Goal: Check status: Check status

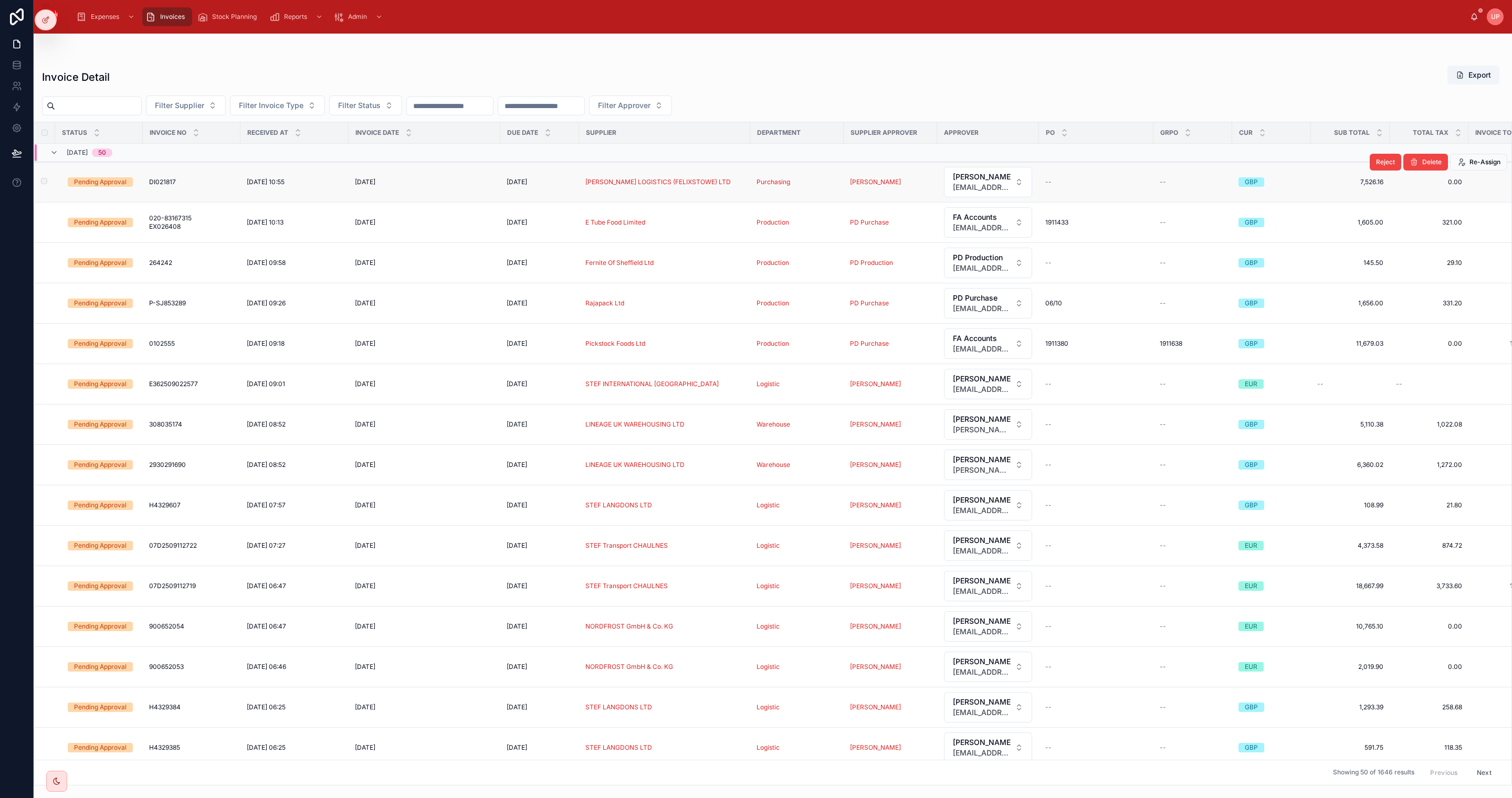
click at [111, 180] on div "Pending Approval" at bounding box center [100, 183] width 52 height 10
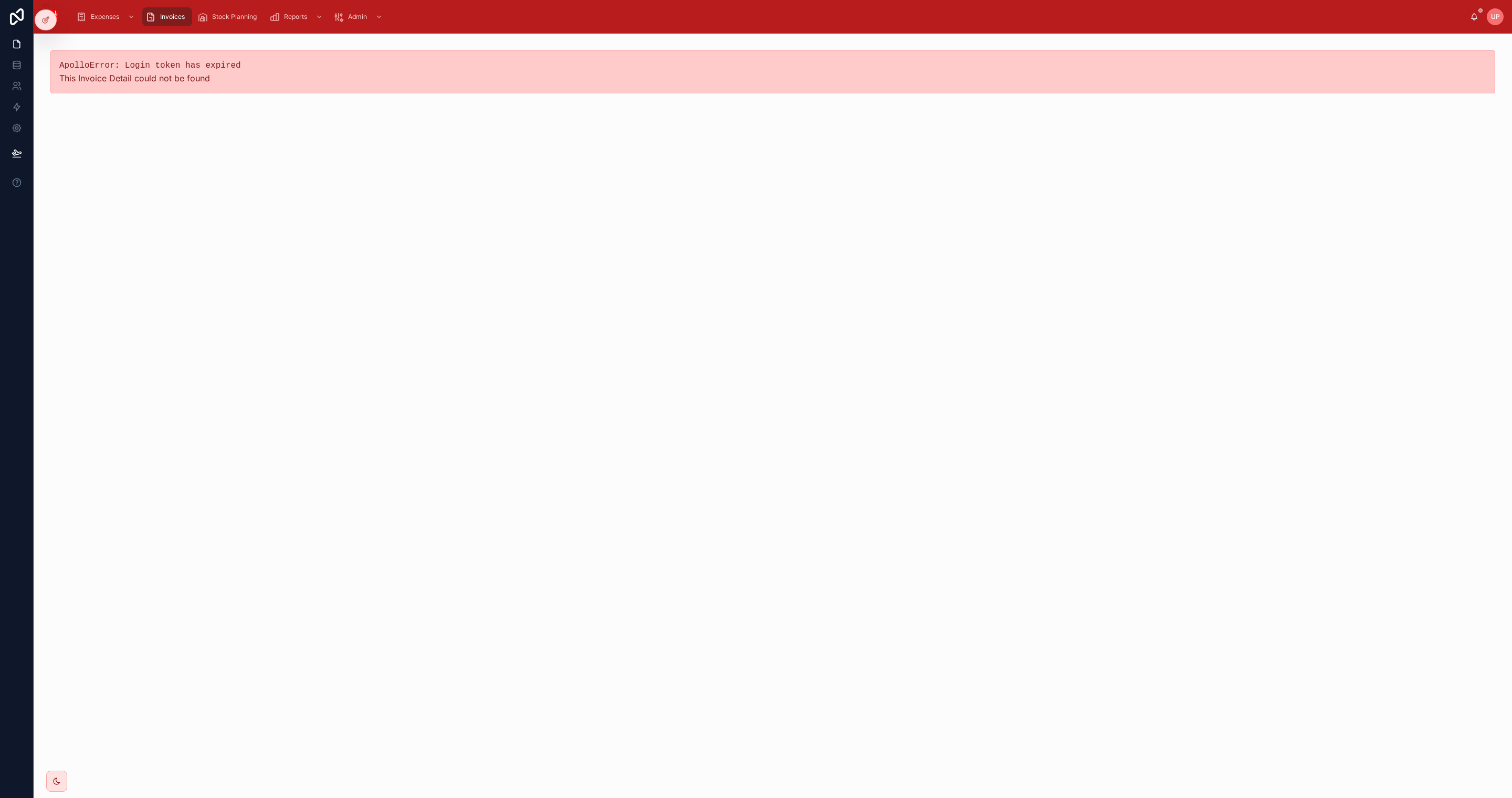
click at [172, 16] on span "Invoices" at bounding box center [172, 17] width 25 height 8
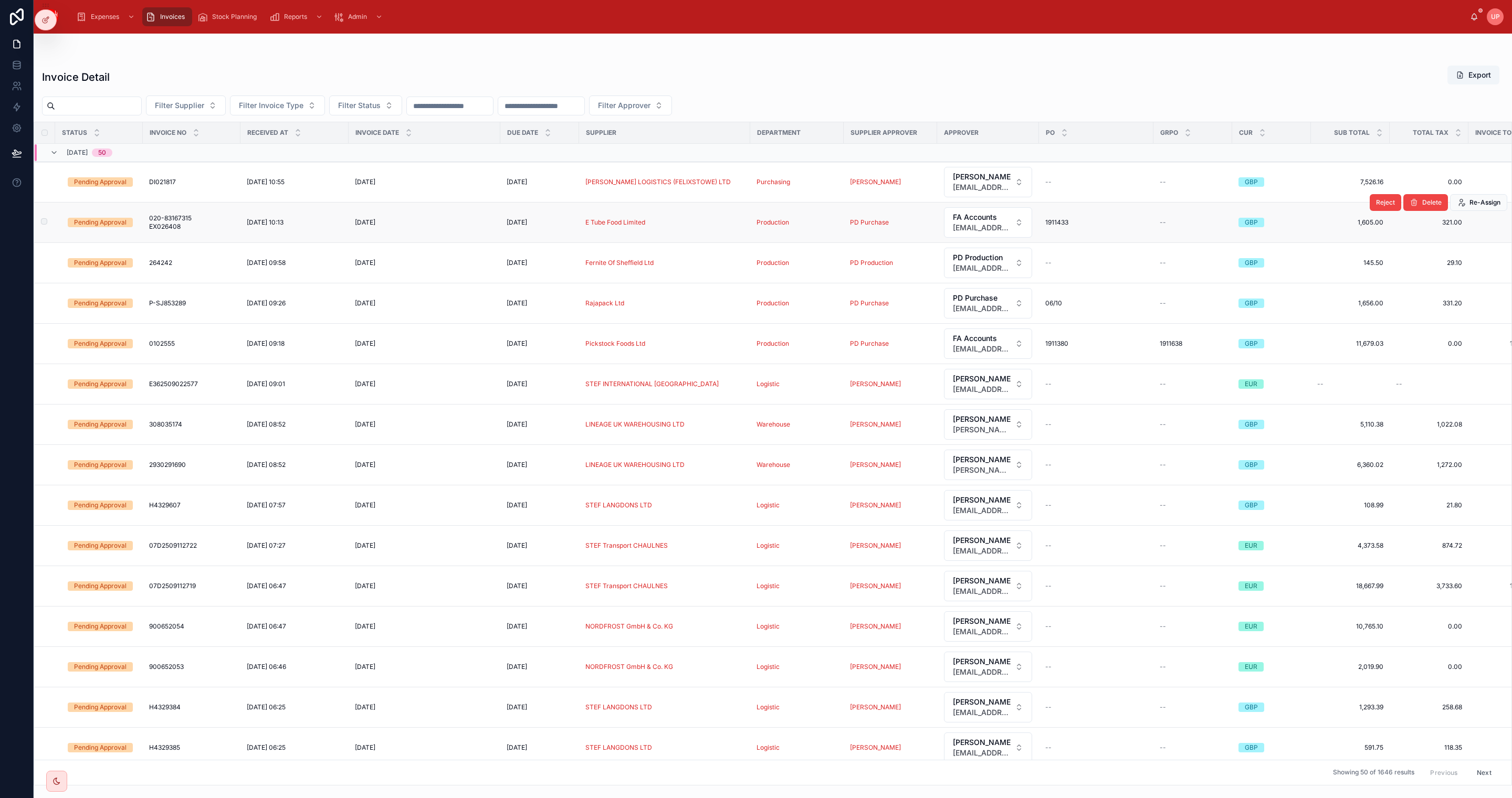
click at [95, 223] on div "Pending Approval" at bounding box center [100, 222] width 52 height 10
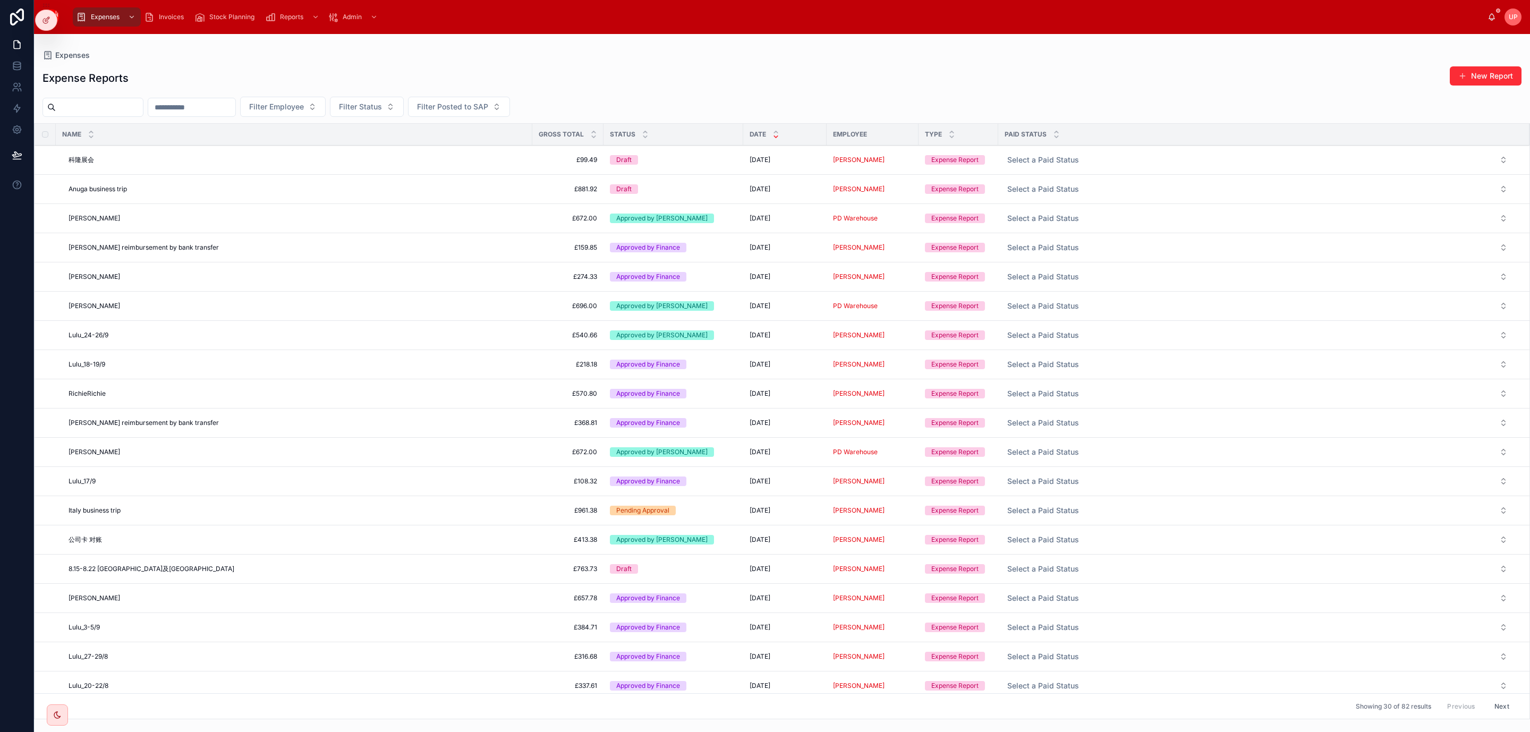
click at [171, 13] on span "Invoices" at bounding box center [171, 17] width 25 height 8
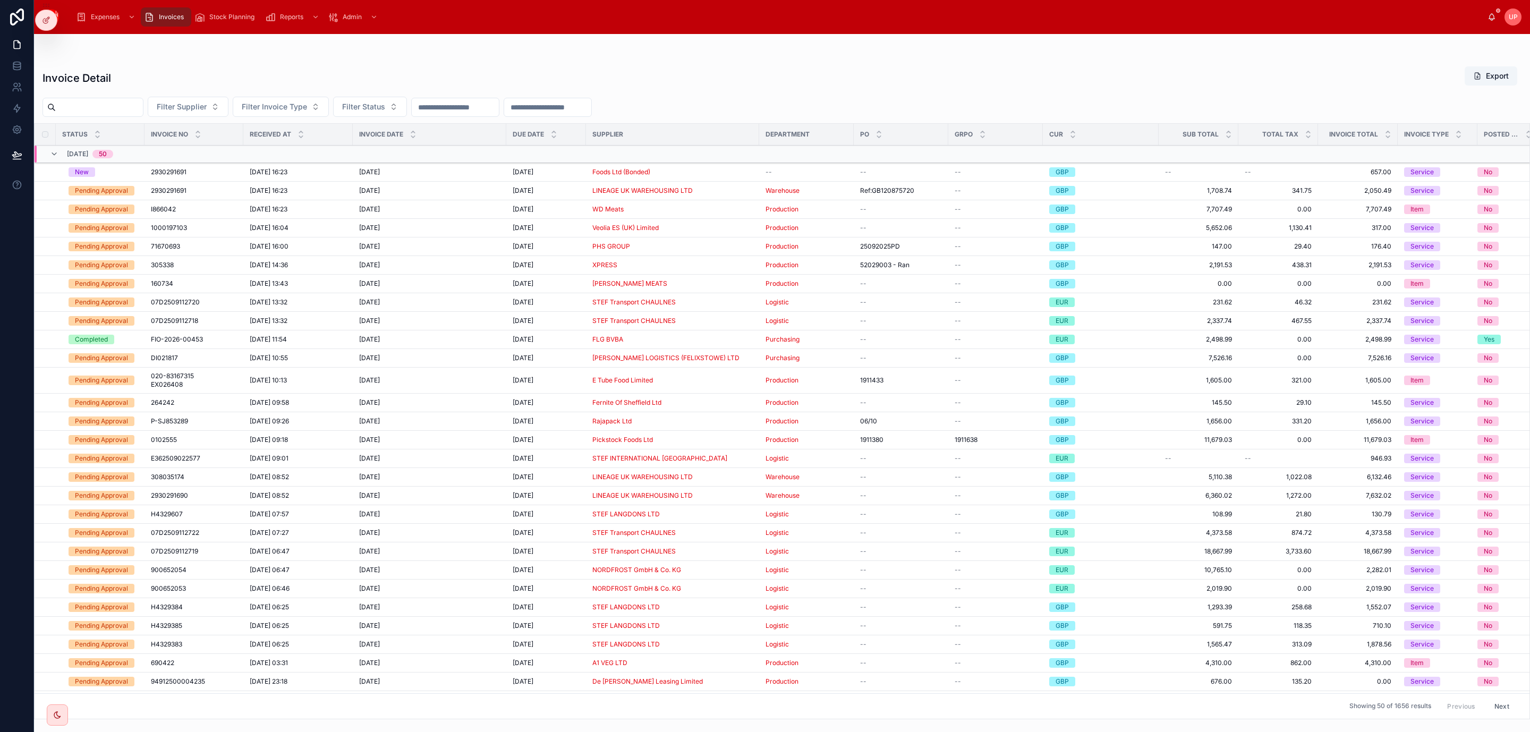
click at [99, 189] on div "Pending Approval" at bounding box center [101, 191] width 53 height 10
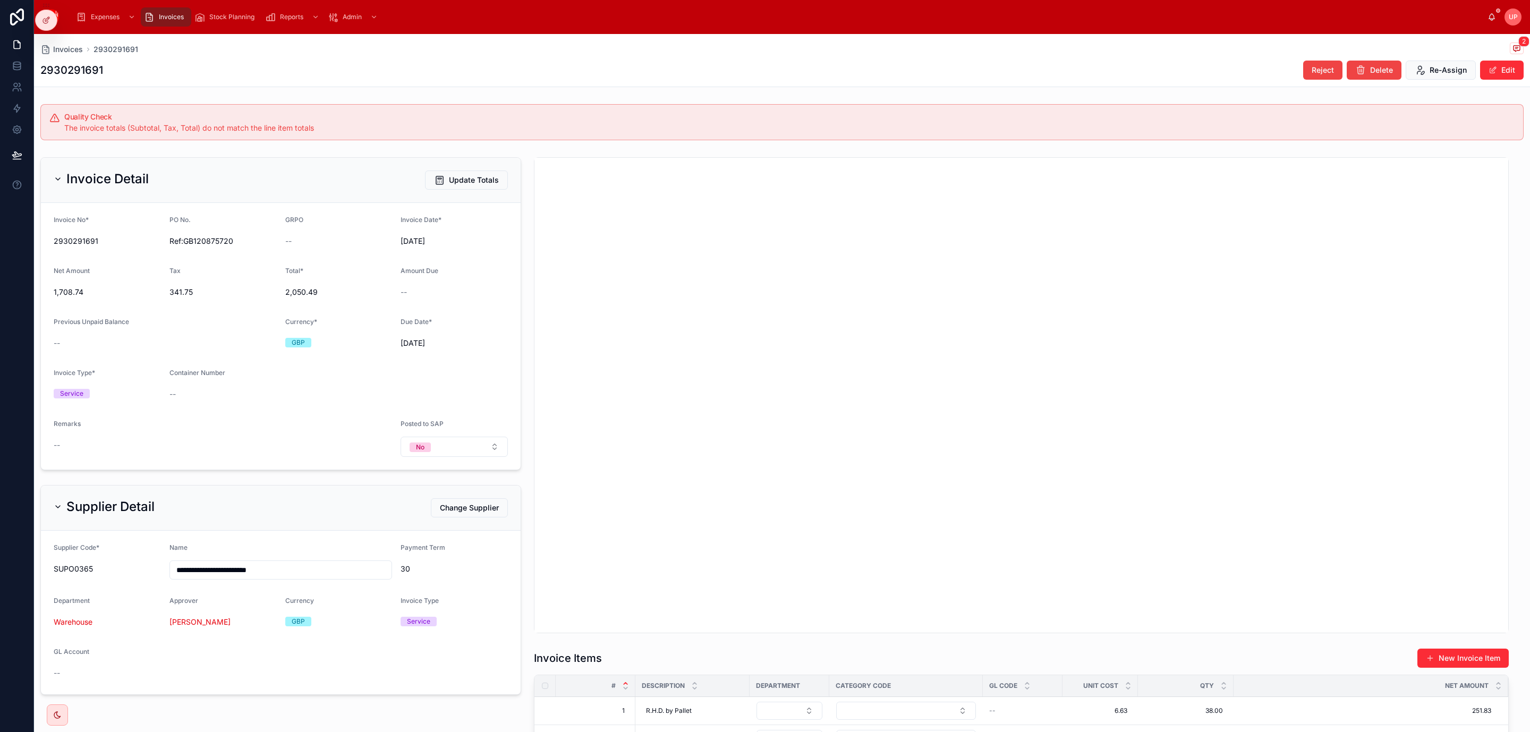
click at [467, 496] on div "Supplier Detail Change Supplier" at bounding box center [281, 508] width 480 height 45
click at [464, 505] on span "Change Supplier" at bounding box center [469, 508] width 59 height 11
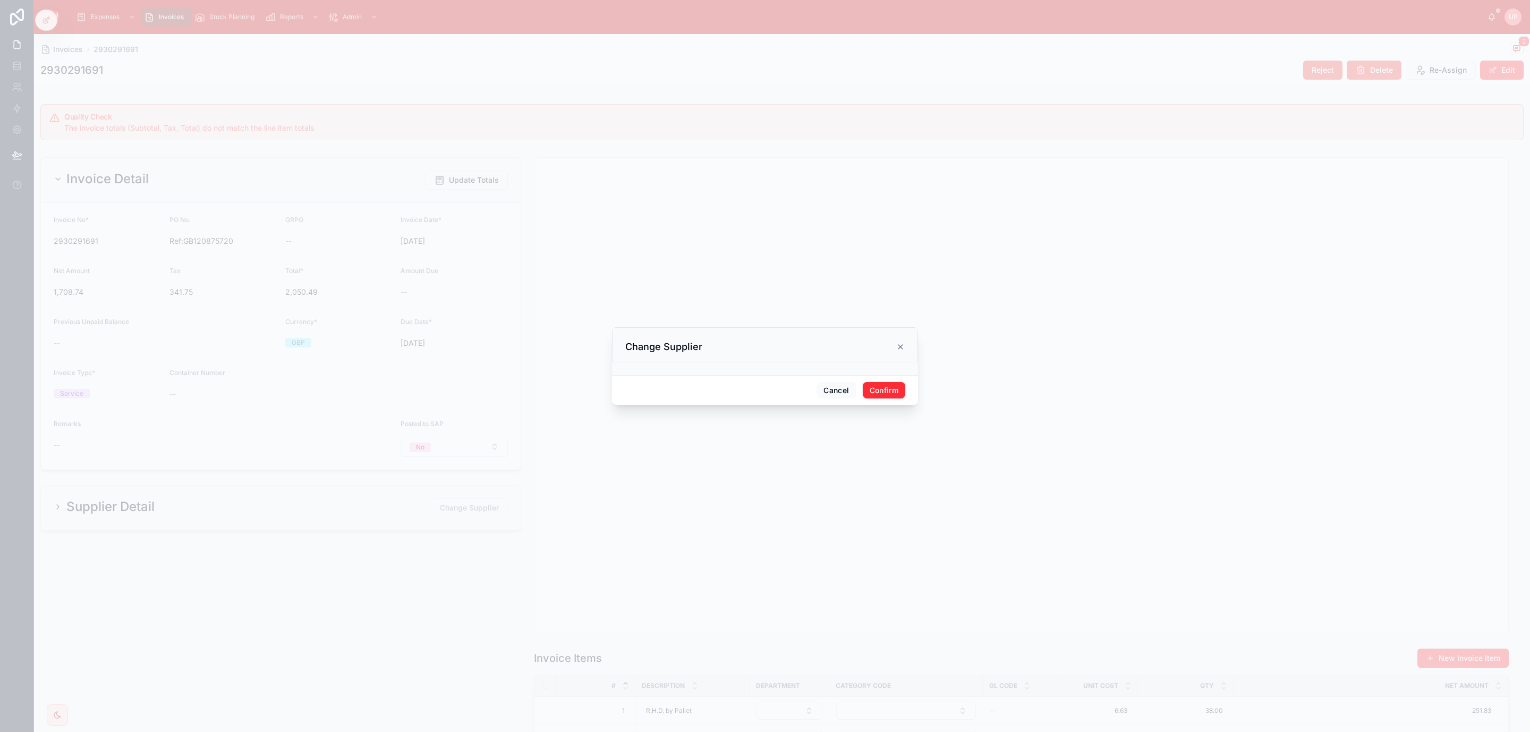
click at [719, 364] on div at bounding box center [765, 368] width 306 height 13
click at [715, 368] on div at bounding box center [765, 368] width 306 height 13
click at [828, 386] on button "Cancel" at bounding box center [836, 390] width 39 height 17
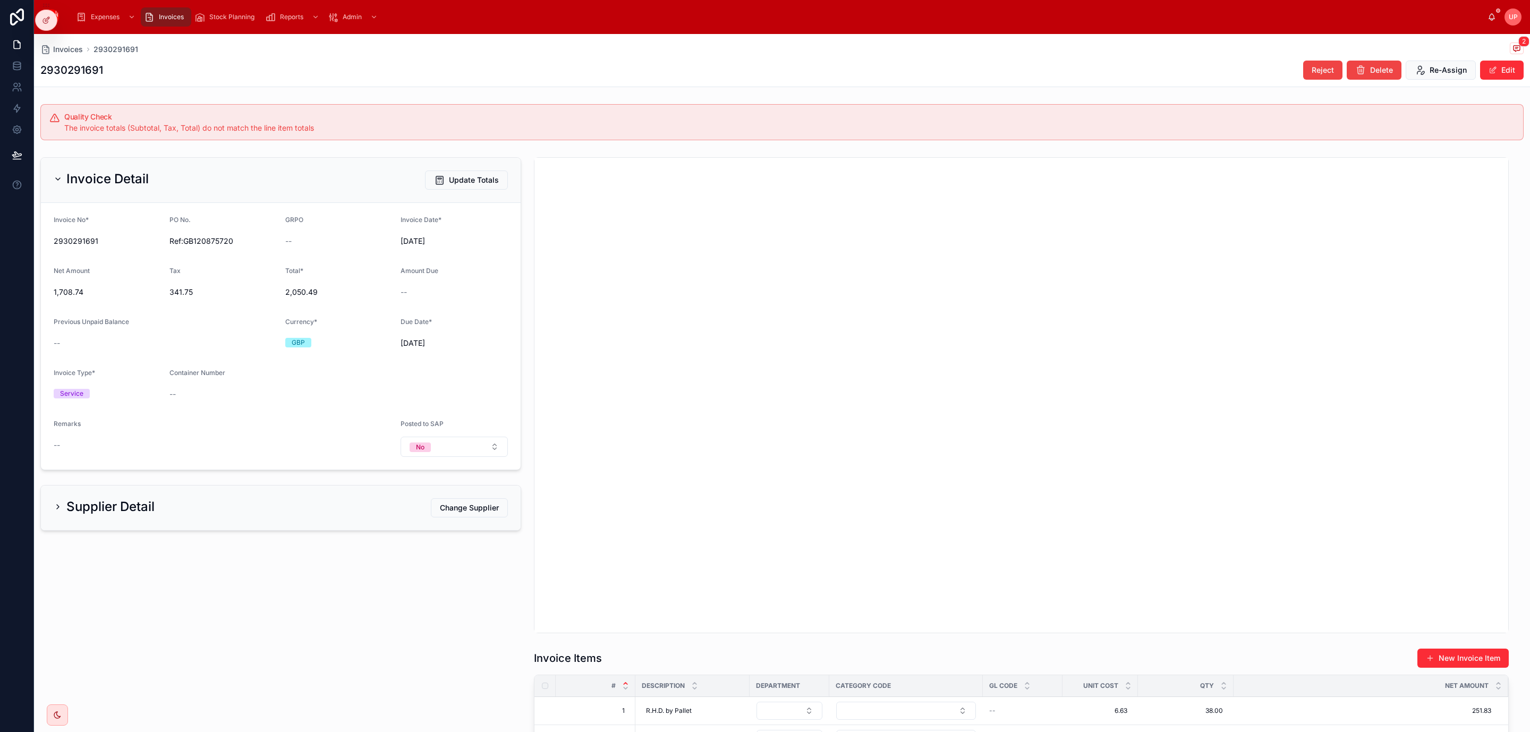
click at [177, 15] on span "Invoices" at bounding box center [171, 17] width 25 height 8
